Goal: Navigation & Orientation: Find specific page/section

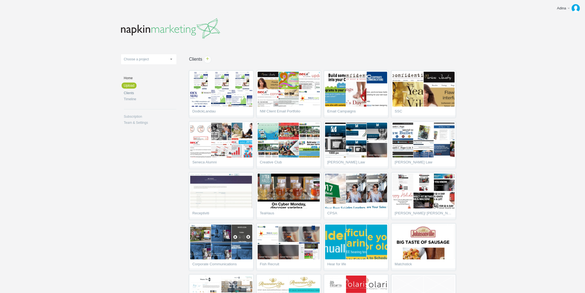
drag, startPoint x: 0, startPoint y: 0, endPoint x: 131, endPoint y: 93, distance: 160.8
click at [131, 93] on link "Clients" at bounding box center [150, 92] width 53 height 3
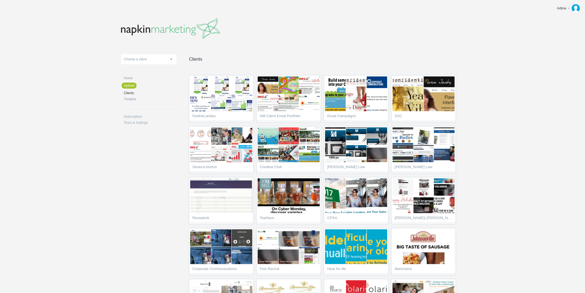
click at [150, 59] on link "Choose a client" at bounding box center [148, 59] width 55 height 10
type input "bol"
click at [131, 83] on em "BOL" at bounding box center [127, 84] width 7 height 4
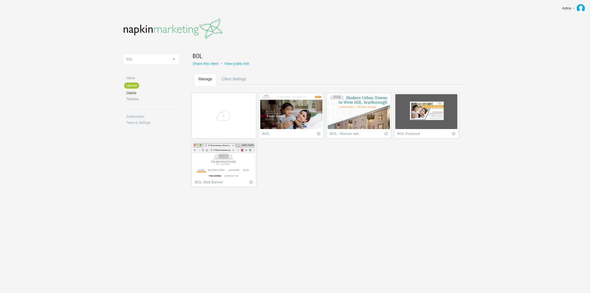
click at [286, 120] on img at bounding box center [291, 111] width 62 height 35
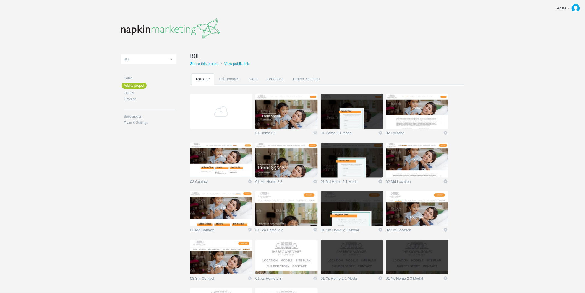
click at [273, 114] on img at bounding box center [286, 111] width 62 height 35
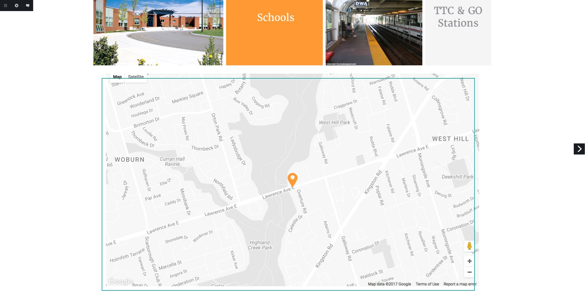
scroll to position [1005, 0]
